Goal: Obtain resource: Obtain resource

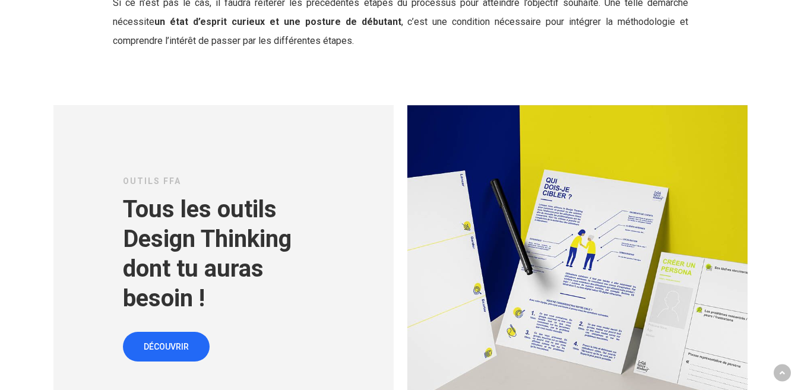
scroll to position [4110, 0]
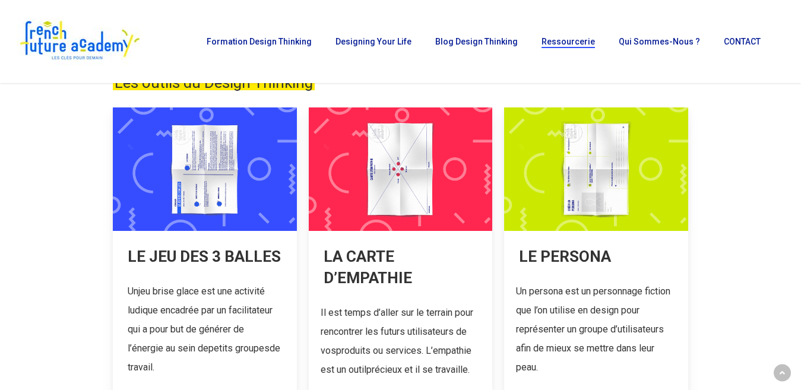
scroll to position [148, 0]
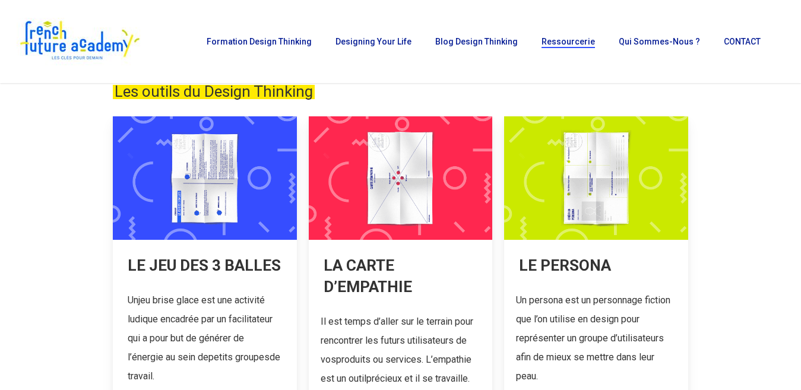
click at [387, 206] on link at bounding box center [401, 258] width 184 height 284
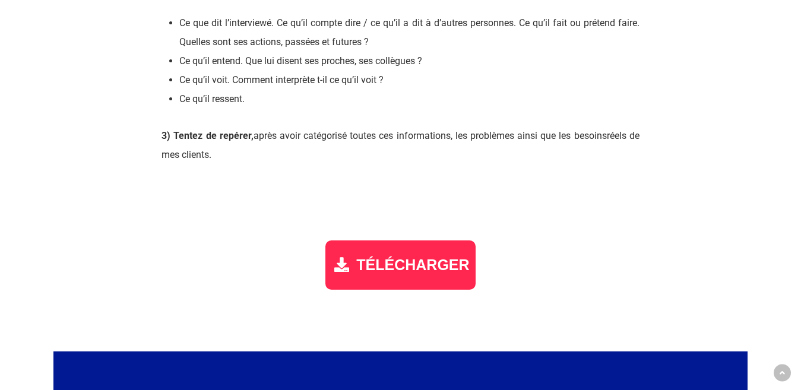
scroll to position [1622, 0]
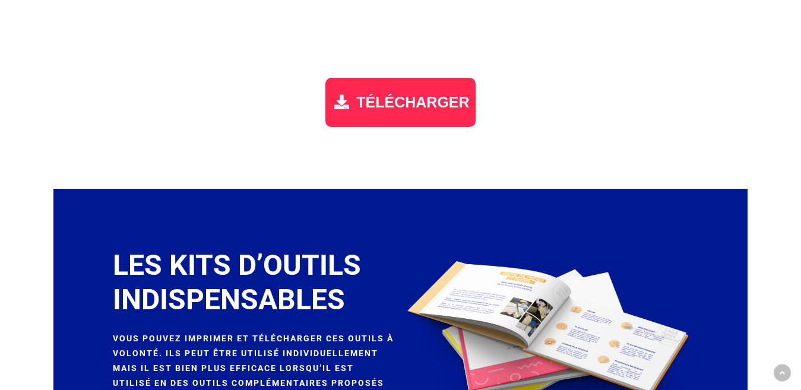
click at [419, 106] on span "TÉLÉCHARGER" at bounding box center [412, 102] width 113 height 17
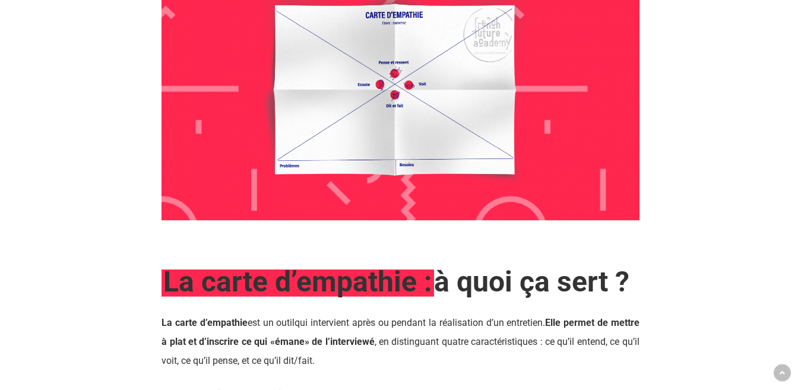
scroll to position [901, 0]
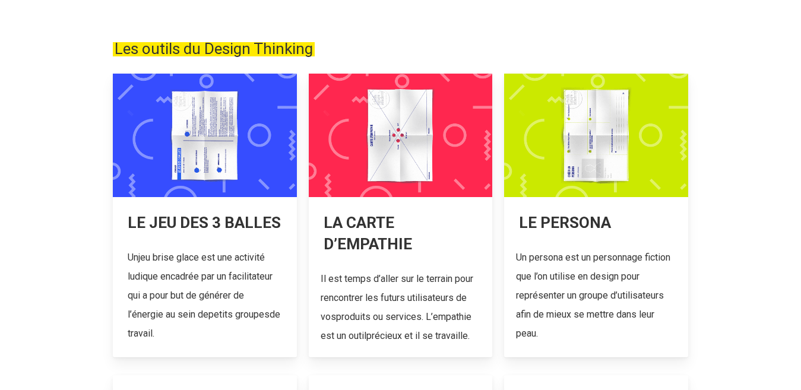
scroll to position [195, 0]
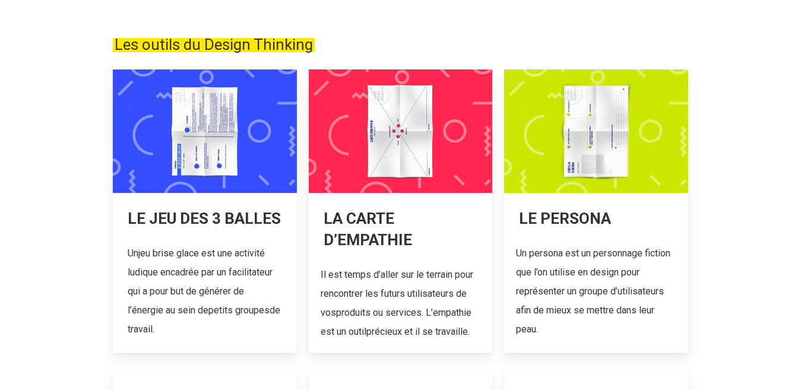
click at [597, 130] on link at bounding box center [596, 211] width 184 height 284
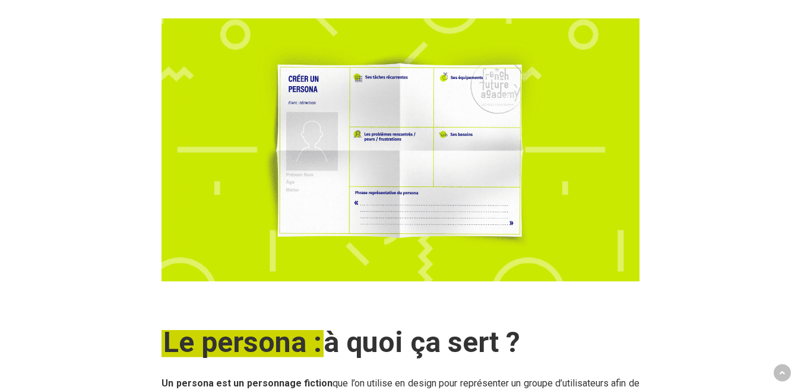
scroll to position [854, 0]
